Goal: Task Accomplishment & Management: Manage account settings

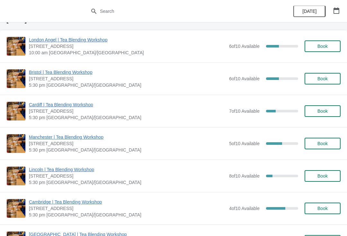
scroll to position [31, 0]
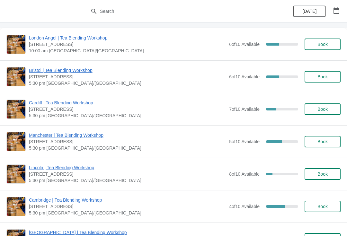
click at [82, 105] on span "Cardiff | Tea Blending Workshop" at bounding box center [127, 102] width 197 height 6
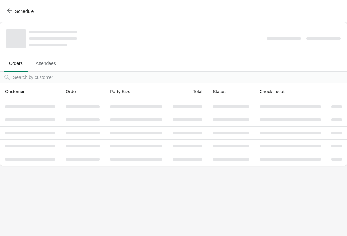
scroll to position [0, 0]
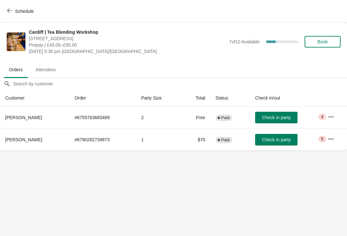
click at [328, 116] on icon "button" at bounding box center [330, 117] width 6 height 6
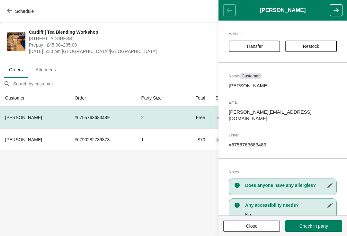
click at [38, 140] on th "[PERSON_NAME]" at bounding box center [34, 139] width 69 height 22
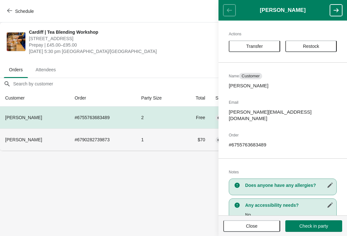
click at [231, 226] on span "Close" at bounding box center [251, 225] width 45 height 5
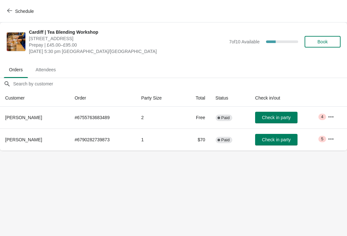
click at [30, 146] on th "[PERSON_NAME]" at bounding box center [34, 139] width 69 height 22
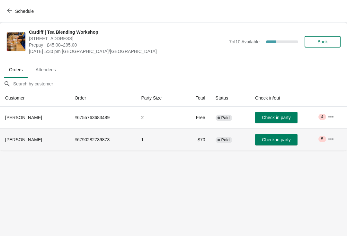
click at [335, 138] on button "button" at bounding box center [331, 139] width 12 height 12
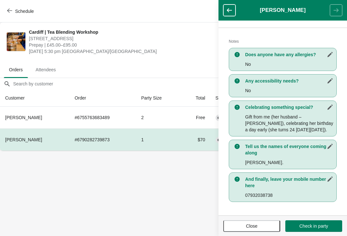
scroll to position [131, 0]
click at [329, 104] on icon "button" at bounding box center [329, 107] width 6 height 6
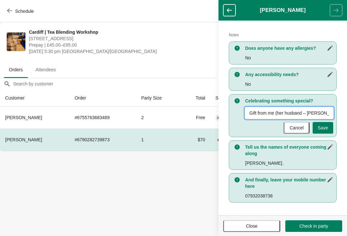
click at [310, 111] on input "Gift from me (her husband – [PERSON_NAME]), celebrating her birthday a day earl…" at bounding box center [289, 113] width 88 height 12
click at [291, 112] on input "Gift from me (heJulien), celebrating her birthday a day early (she turns 24 [DA…" at bounding box center [289, 113] width 88 height 12
type input "Gift from [PERSON_NAME] and [PERSON_NAME]), celebrating her birthday a day earl…"
click at [325, 130] on span "Save" at bounding box center [322, 127] width 10 height 5
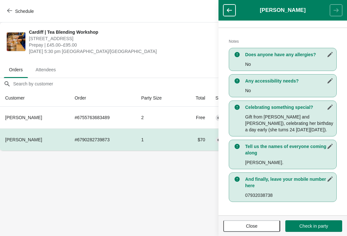
click at [328, 110] on icon "button" at bounding box center [329, 107] width 6 height 6
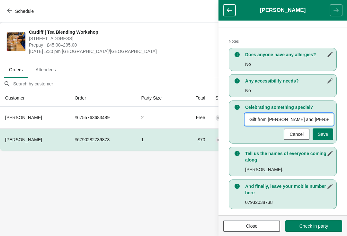
click at [302, 119] on input "Gift from [PERSON_NAME] and [PERSON_NAME]), celebrating her birthday a day earl…" at bounding box center [289, 120] width 88 height 12
type input "Gift from [PERSON_NAME] and [PERSON_NAME] - we loved having you with us), celeb…"
click at [328, 131] on button "Save" at bounding box center [322, 134] width 21 height 12
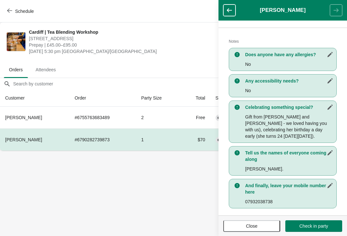
click at [313, 128] on p "Gift from [PERSON_NAME] and [PERSON_NAME] - we loved having you with us), celeb…" at bounding box center [289, 127] width 88 height 26
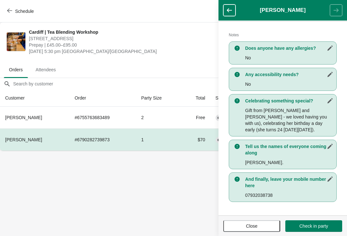
scroll to position [131, 0]
click at [240, 229] on button "Close" at bounding box center [251, 226] width 57 height 12
